Goal: Find specific page/section

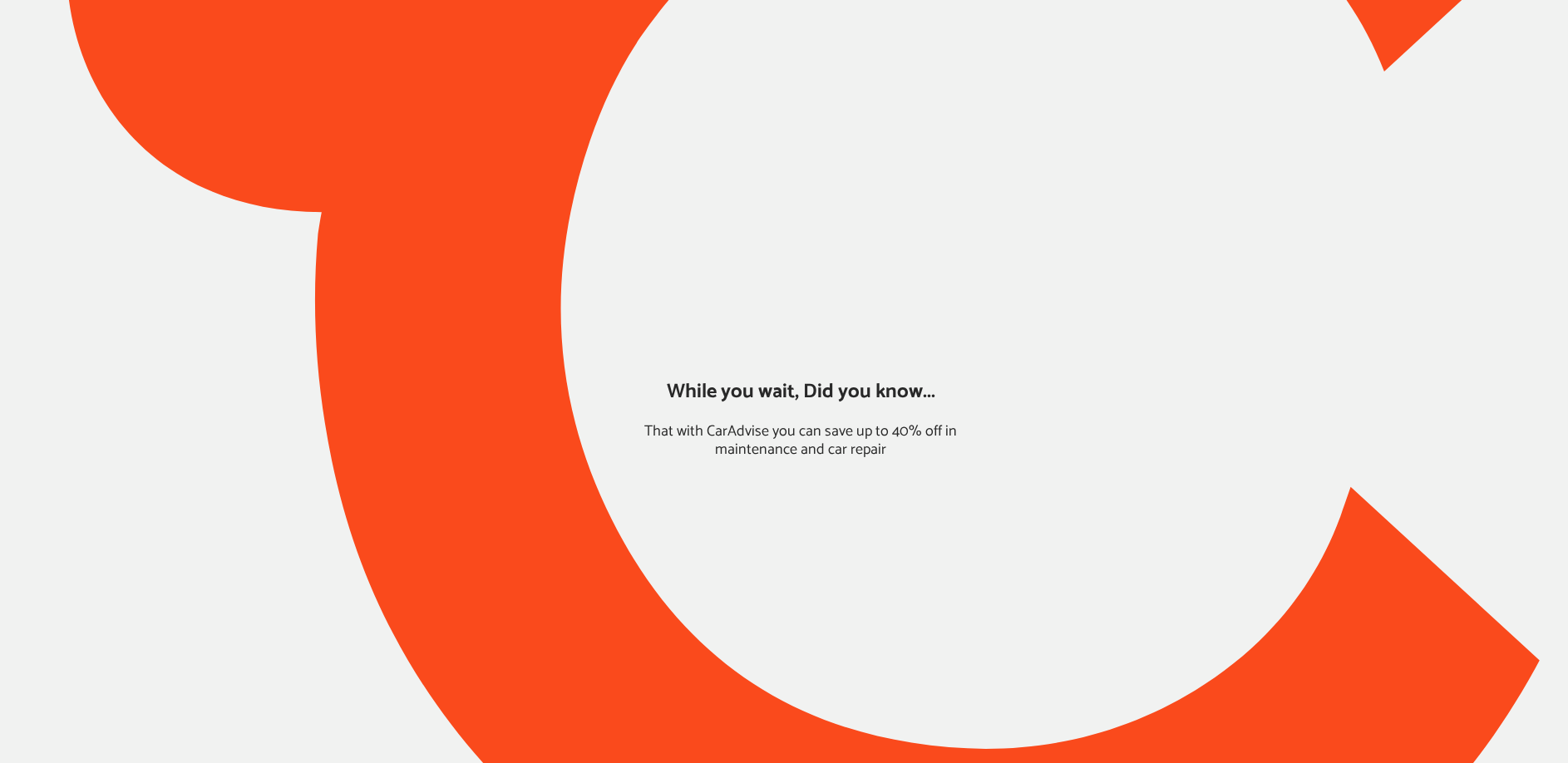
type input "*****"
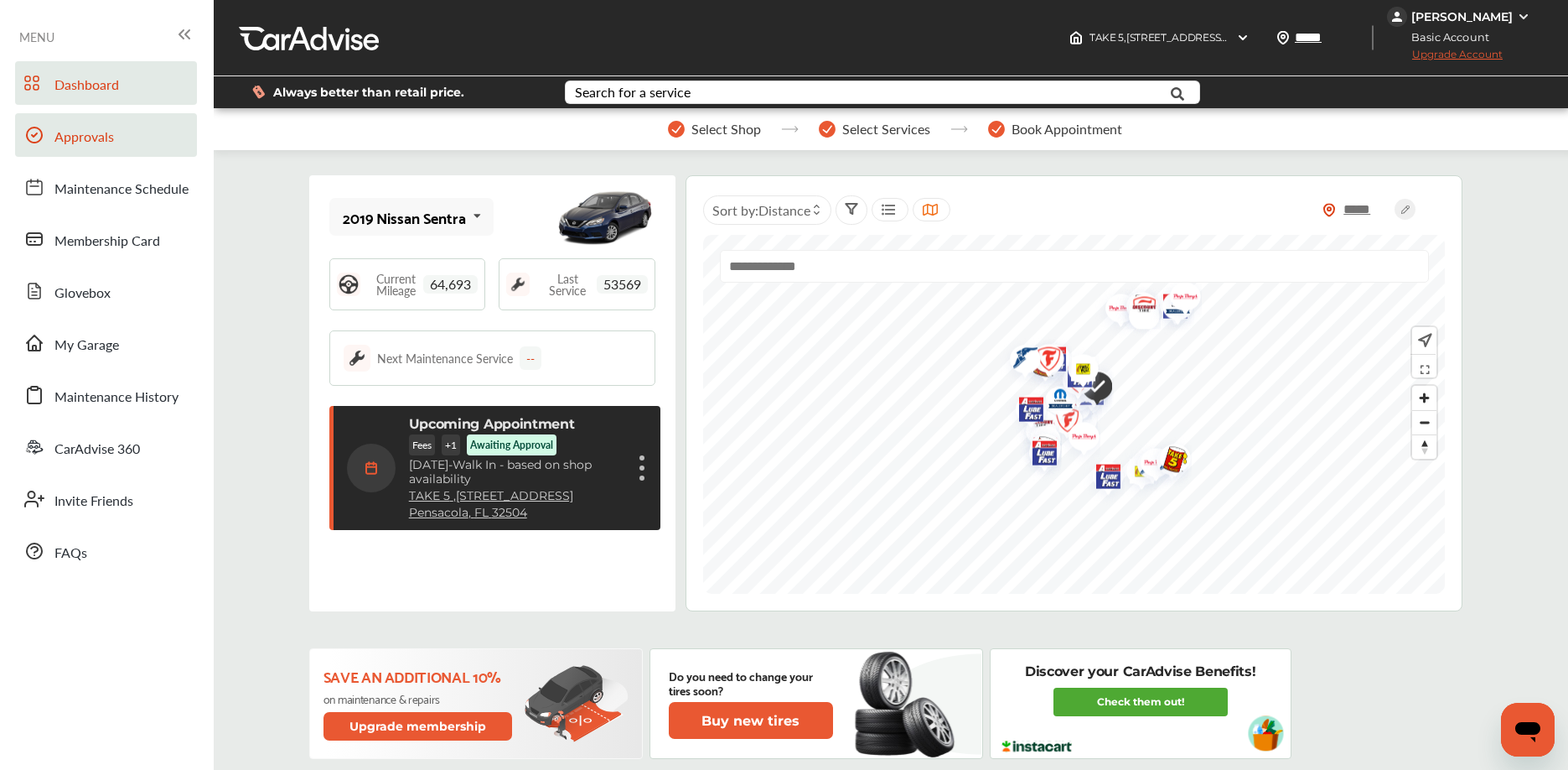
click at [176, 121] on link "Approvals" at bounding box center [105, 135] width 182 height 44
